Goal: Find specific page/section: Find specific page/section

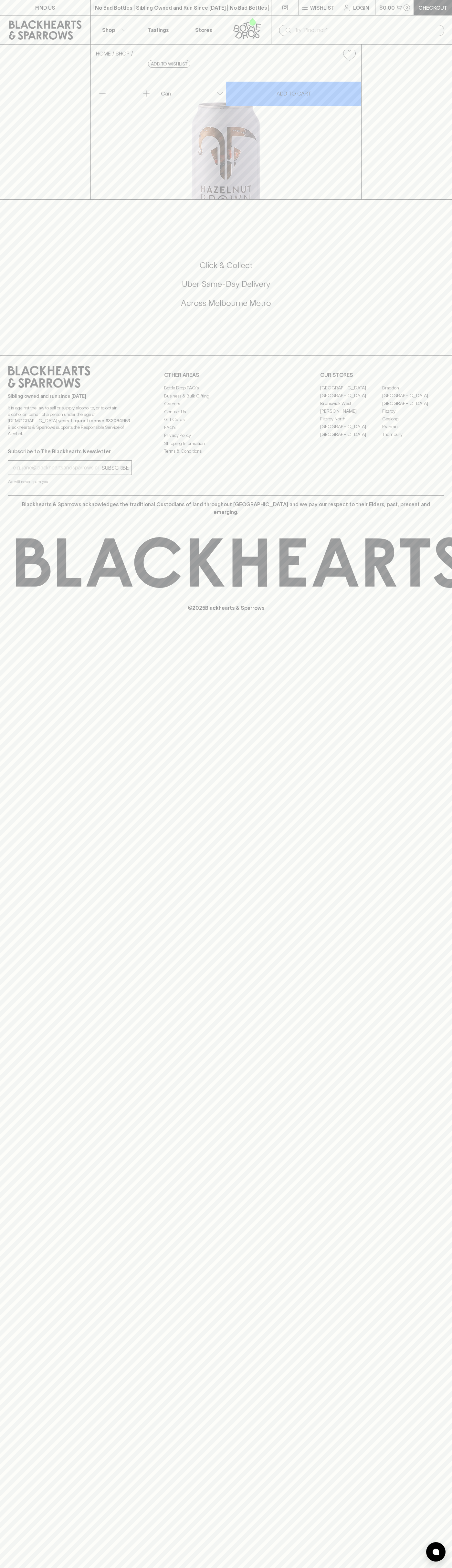
click at [78, 8] on link "FIND US" at bounding box center [45, 7] width 90 height 15
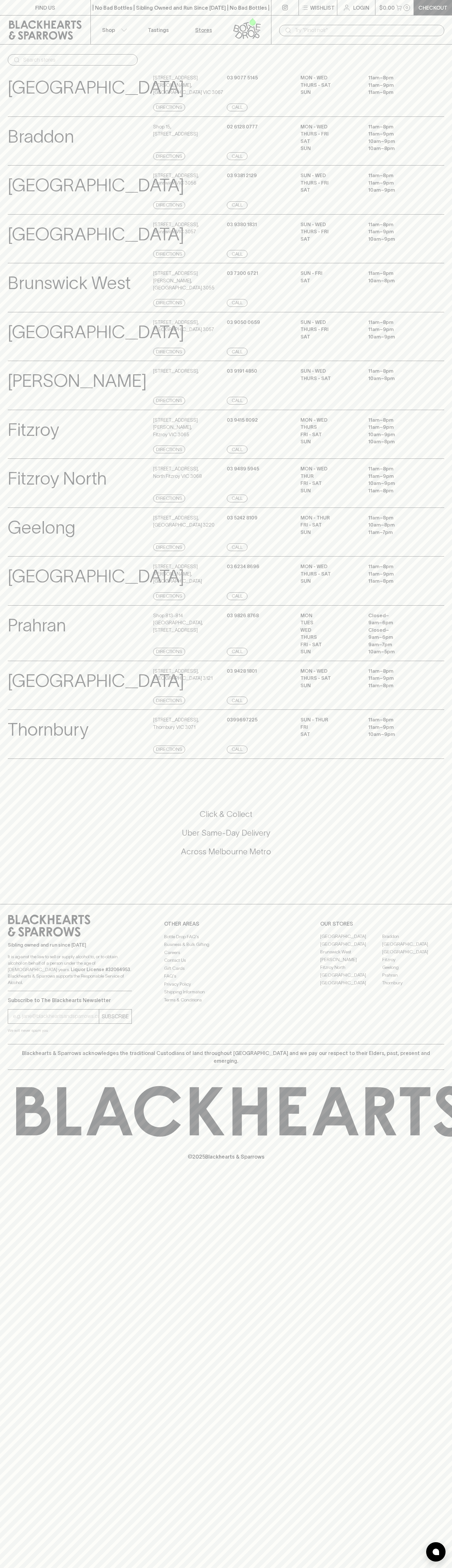
click at [420, 1312] on div "FIND US | No Bad Bottles | Sibling Owned and Run Since [DATE] | No Bad Bottles …" at bounding box center [226, 784] width 452 height 1568
click at [19, 1567] on html "FIND US | No Bad Bottles | Sibling Owned and Run Since [DATE] | No Bad Bottles …" at bounding box center [226, 784] width 452 height 1568
click at [5, 1044] on div "Sibling owned and run since [DATE] It is against the law to sell or supply alco…" at bounding box center [226, 974] width 452 height 140
